Goal: Transaction & Acquisition: Purchase product/service

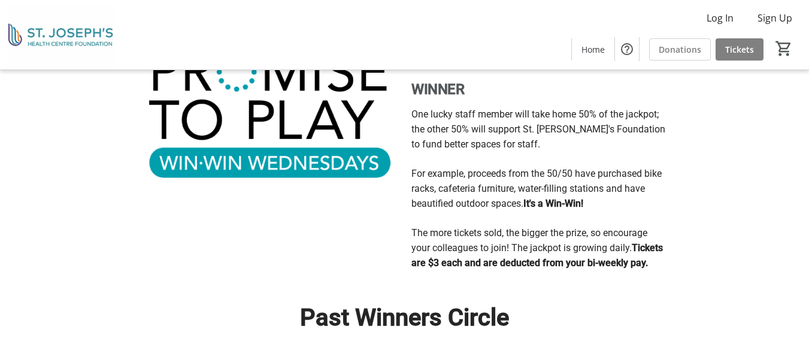
scroll to position [731, 0]
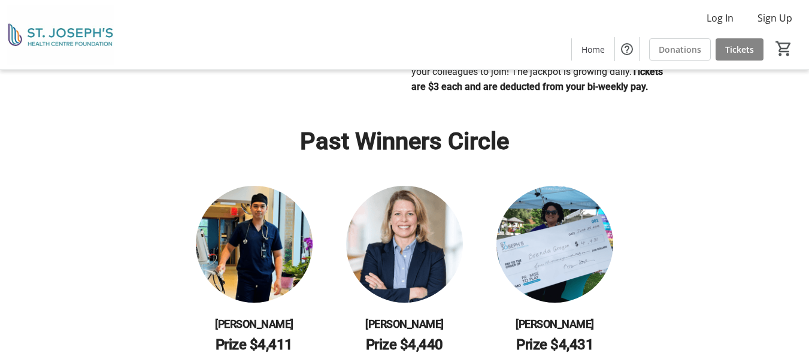
click at [741, 50] on span "Tickets" at bounding box center [740, 49] width 29 height 13
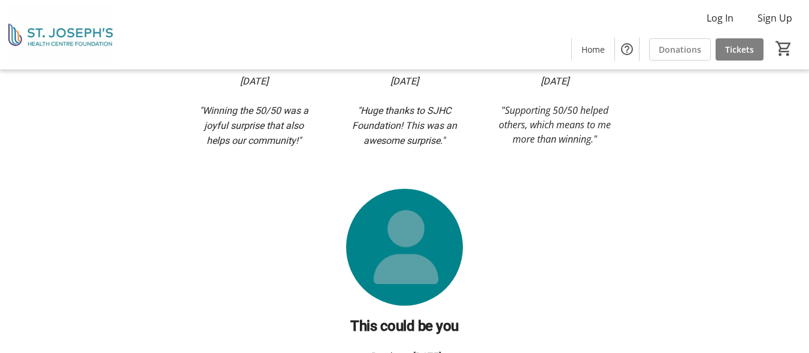
scroll to position [1390, 0]
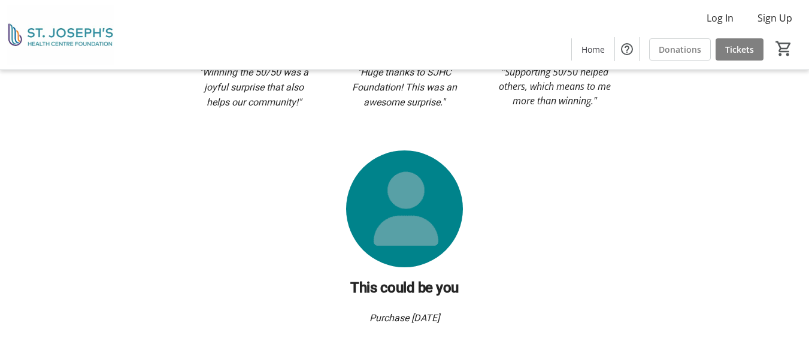
click at [407, 229] on img at bounding box center [404, 208] width 117 height 117
click at [415, 198] on img at bounding box center [404, 208] width 117 height 117
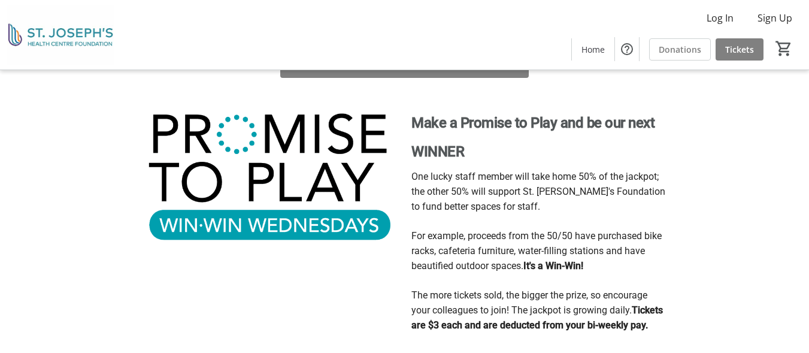
scroll to position [491, 0]
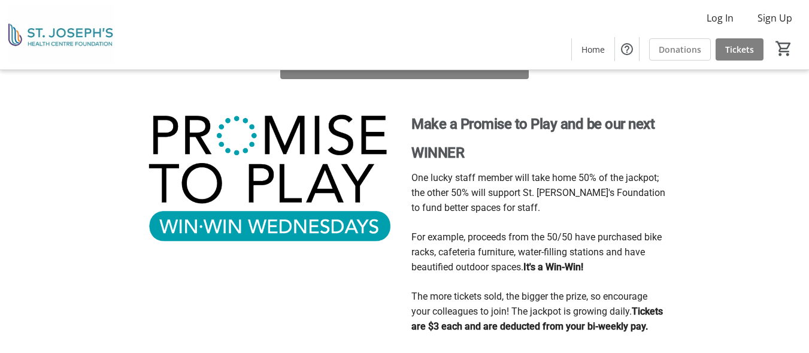
click at [305, 223] on img at bounding box center [269, 180] width 255 height 144
click at [306, 147] on img at bounding box center [269, 180] width 255 height 144
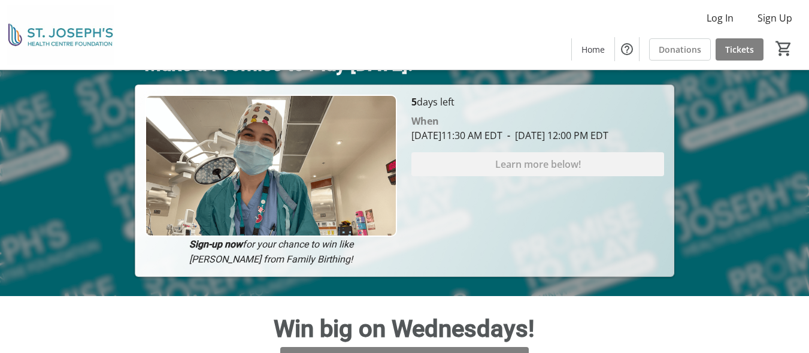
scroll to position [192, 0]
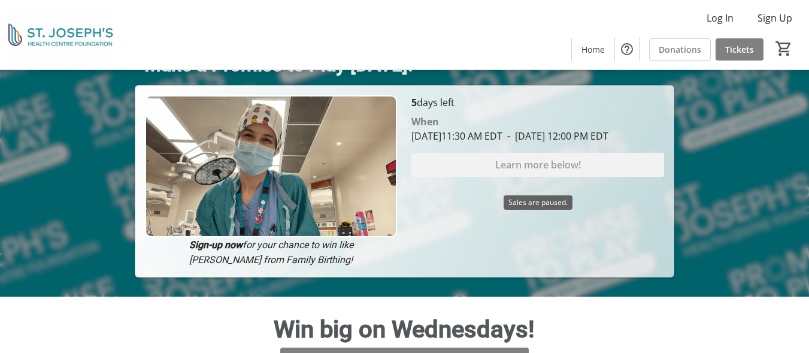
click at [563, 177] on div "Learn more below!" at bounding box center [538, 165] width 252 height 24
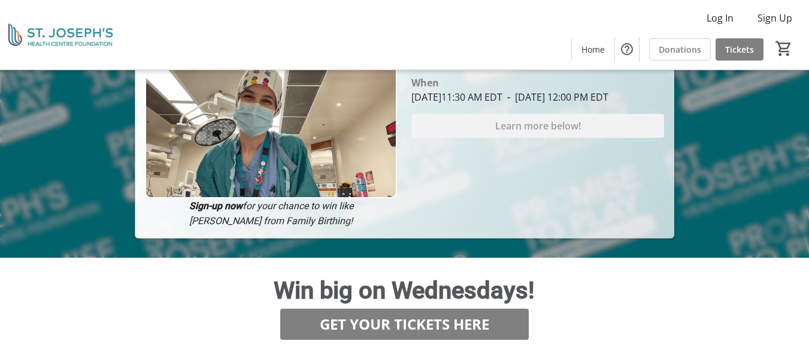
scroll to position [252, 0]
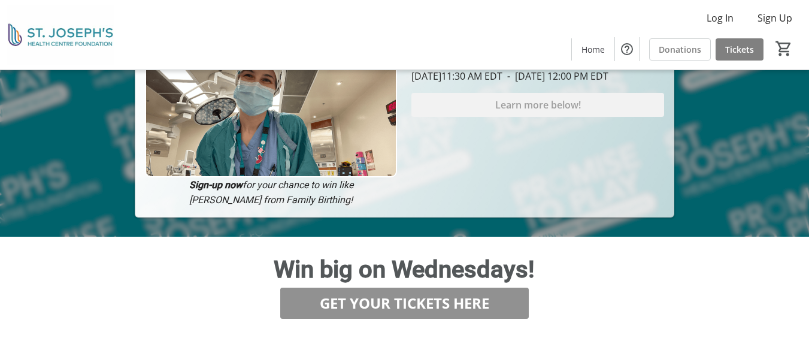
click at [446, 304] on span "GET YOUR TICKETS HERE" at bounding box center [405, 303] width 170 height 22
